Goal: Transaction & Acquisition: Purchase product/service

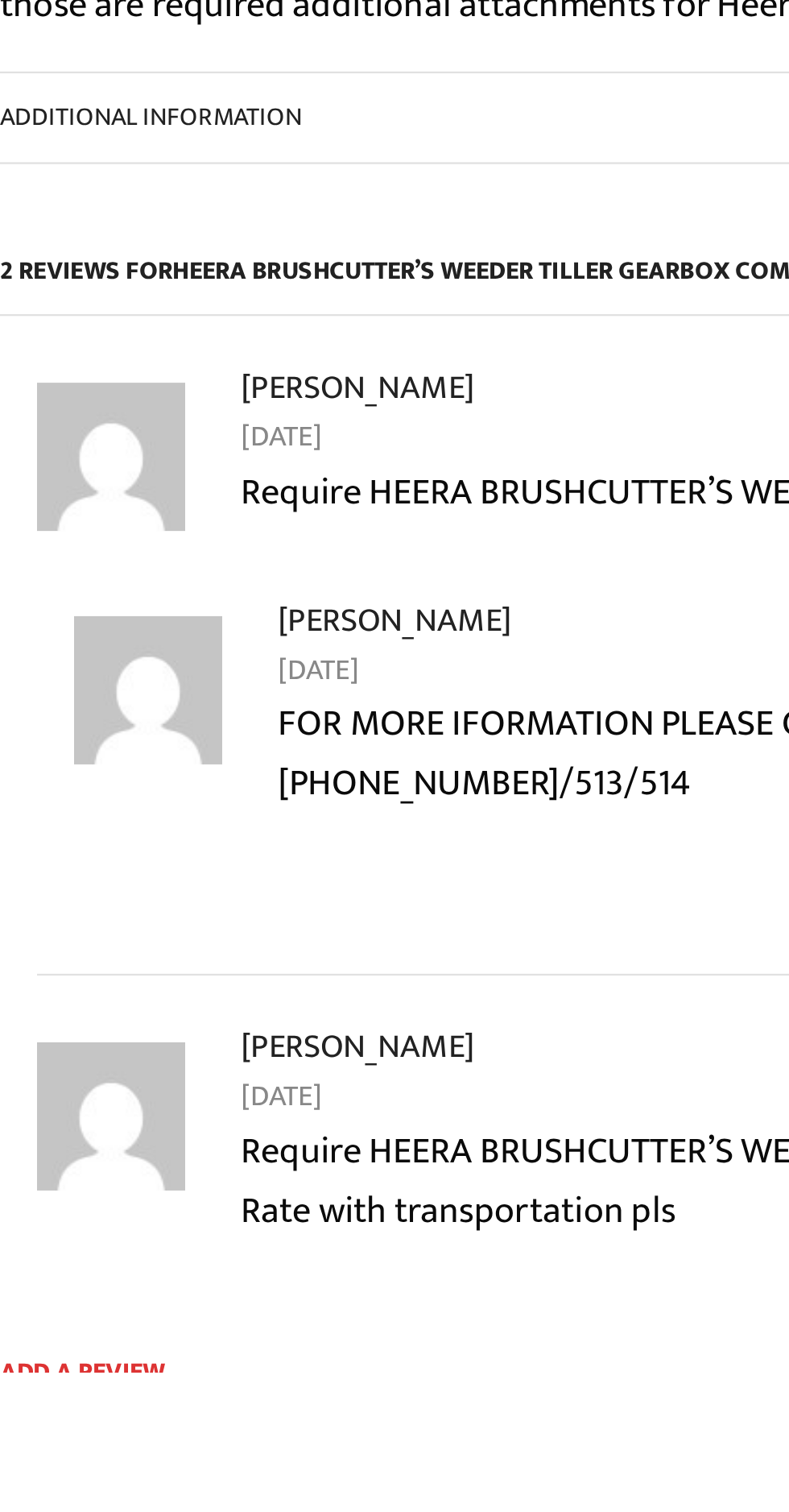
scroll to position [785, 0]
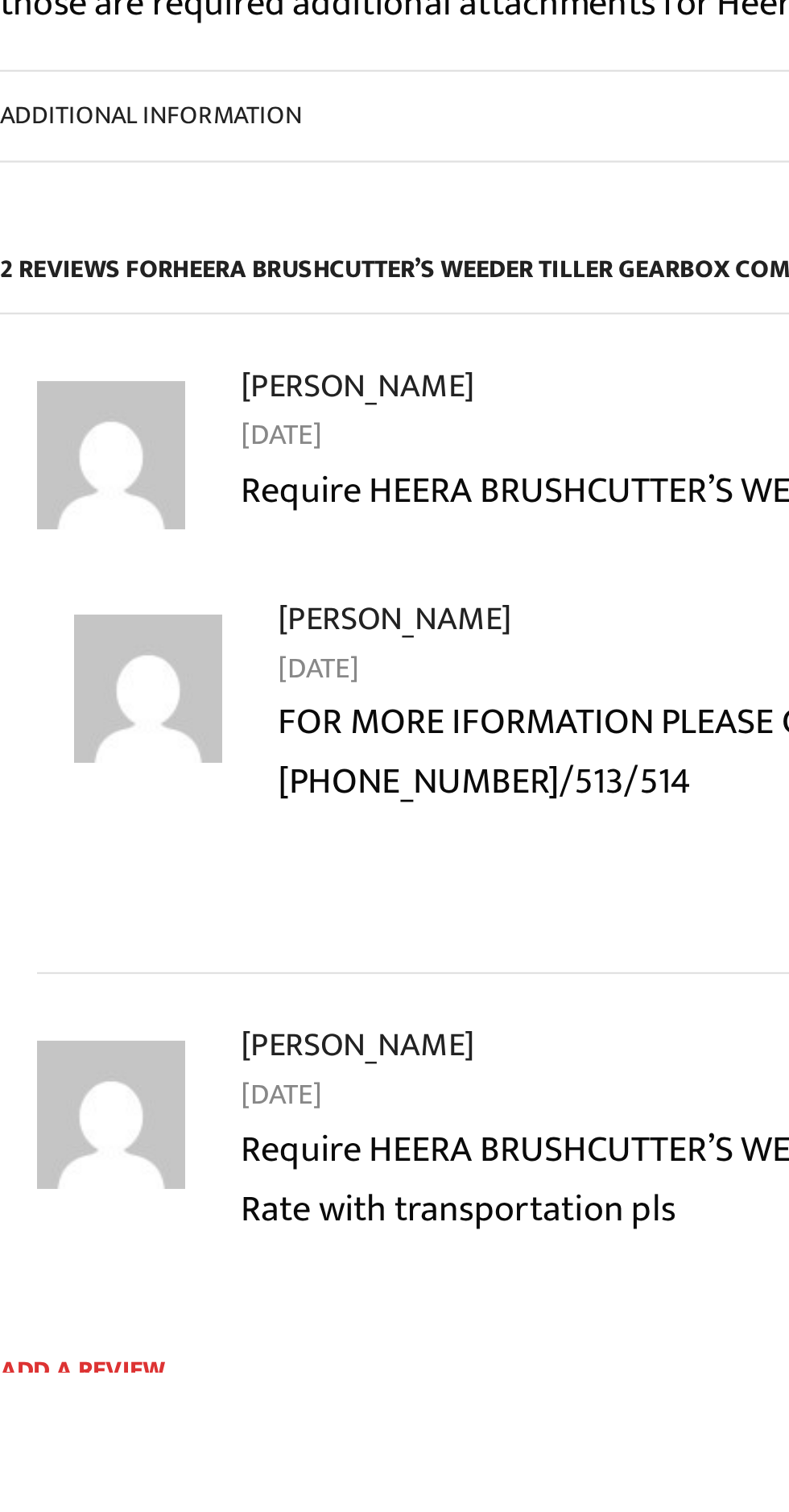
click at [344, 1403] on p "Require HEERA BRUSHCUTTER’S WEEDER TILLER GEARBOX COMBO. Rate with transportati…" at bounding box center [446, 1428] width 475 height 51
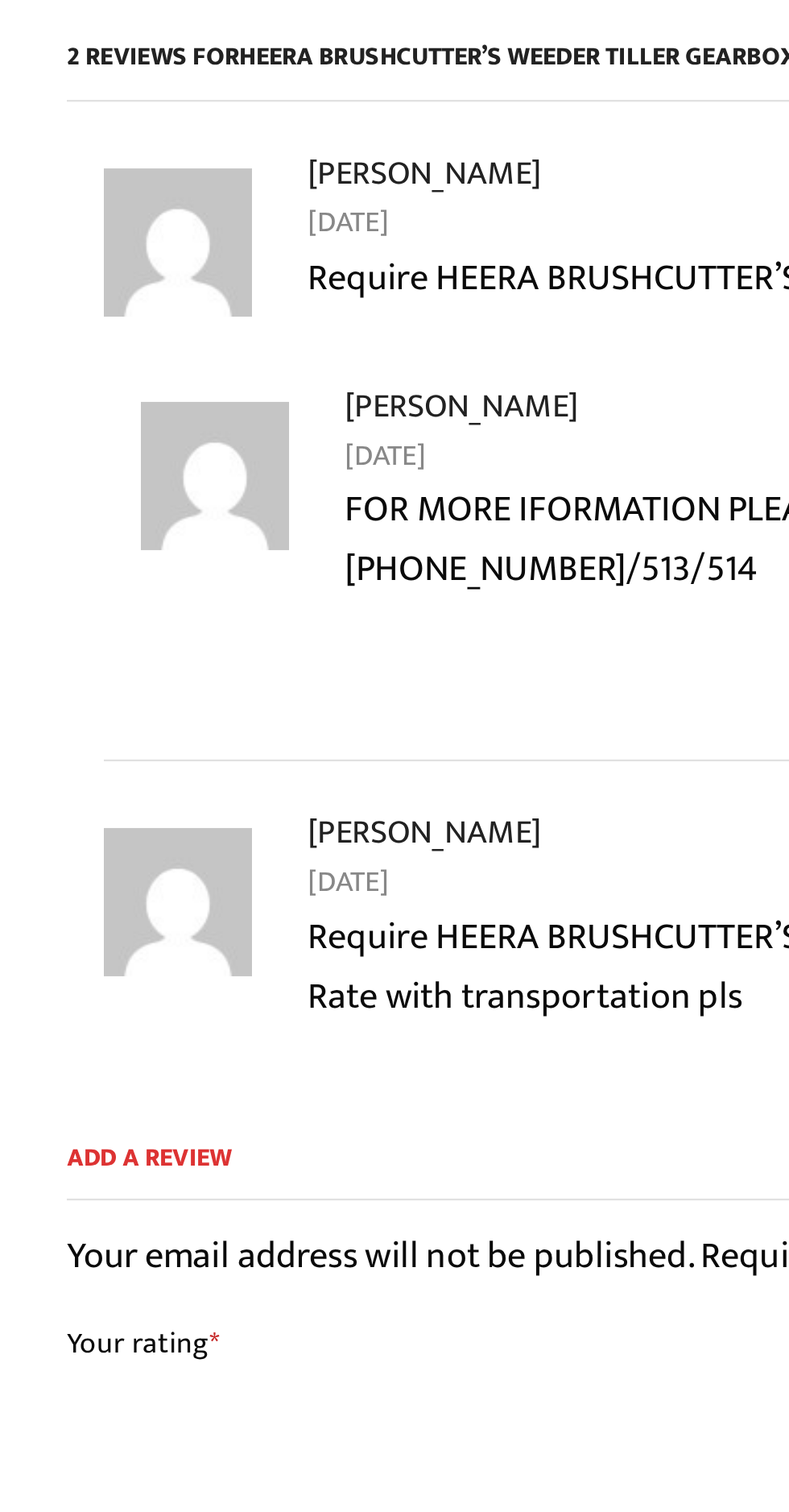
scroll to position [886, 0]
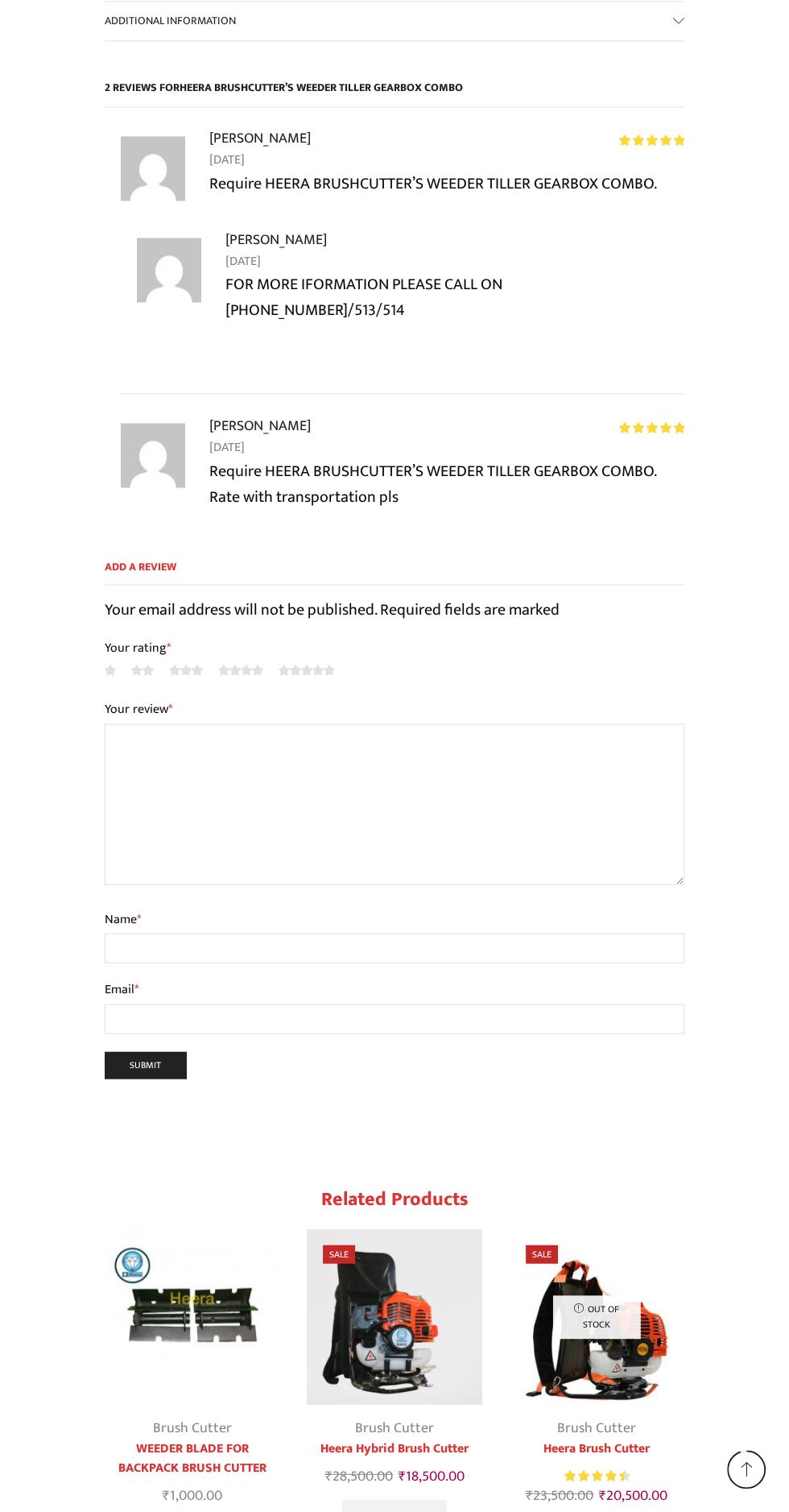
scroll to position [1731, 0]
click at [219, 1239] on img "1 / 5" at bounding box center [192, 1315] width 175 height 175
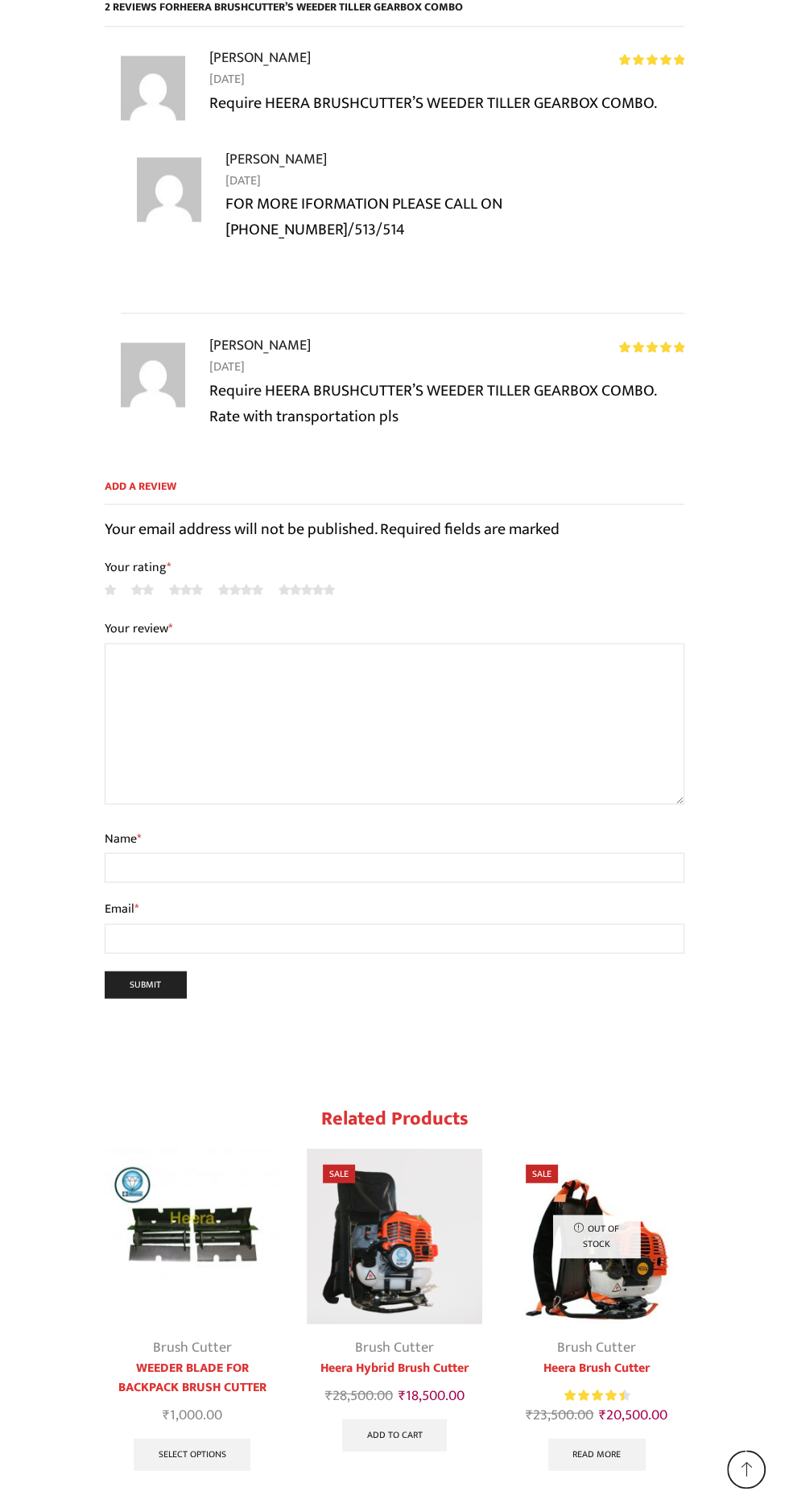
scroll to position [1811, 0]
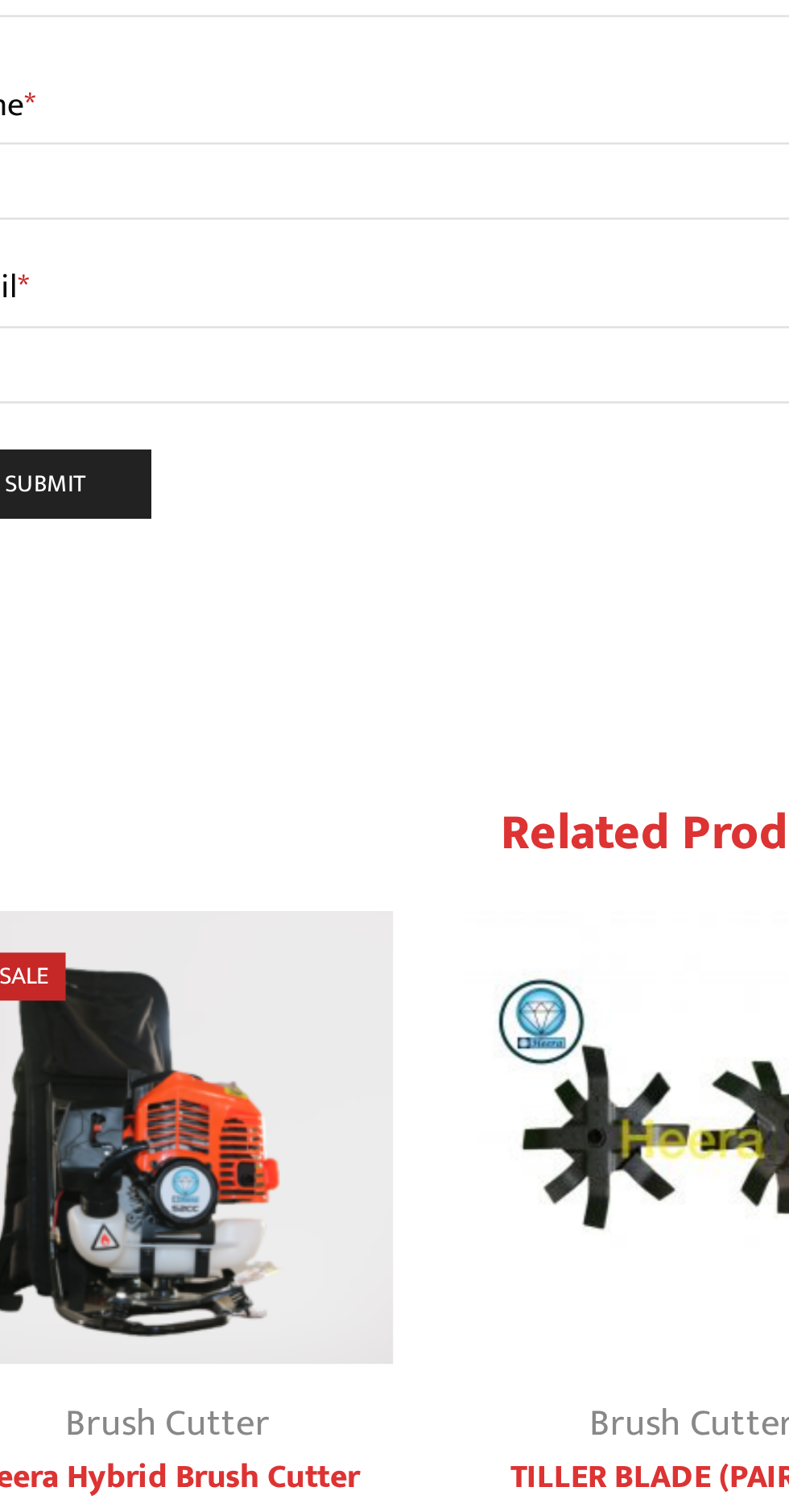
scroll to position [1348, 0]
click at [211, 1260] on img "1 / 5" at bounding box center [192, 1293] width 175 height 175
